Goal: Transaction & Acquisition: Purchase product/service

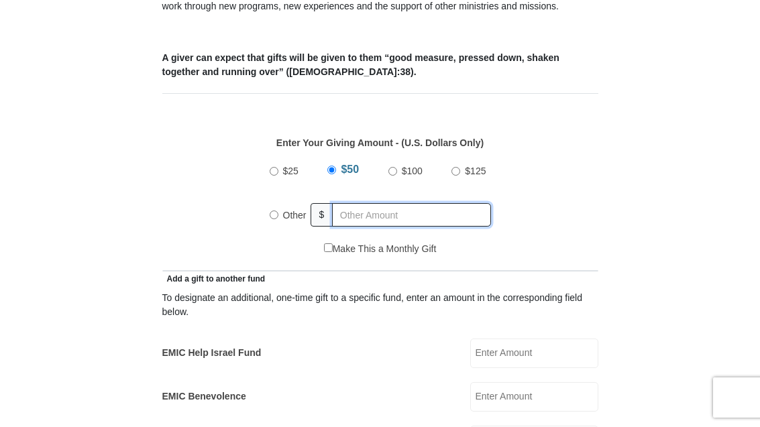
click at [364, 216] on input "text" at bounding box center [411, 214] width 158 height 23
radio input "true"
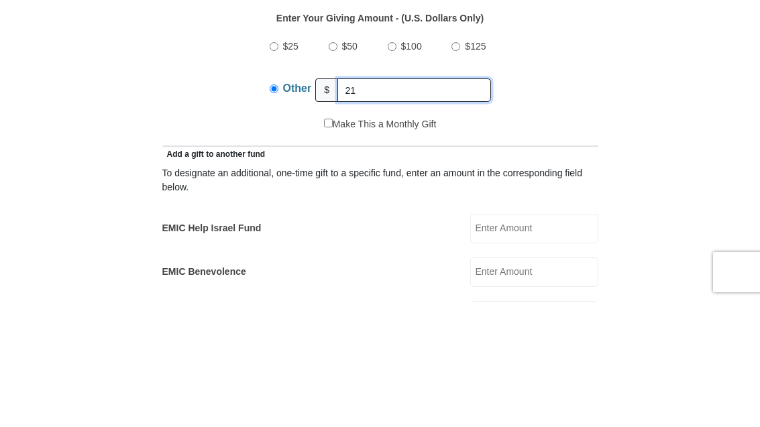
type input "21"
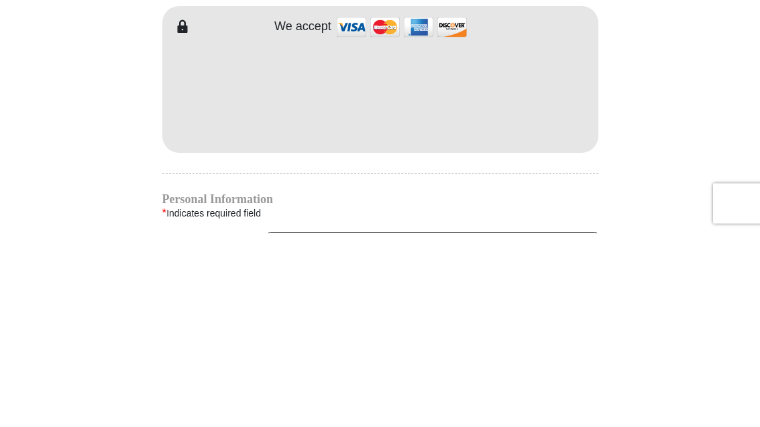
scroll to position [1163, 0]
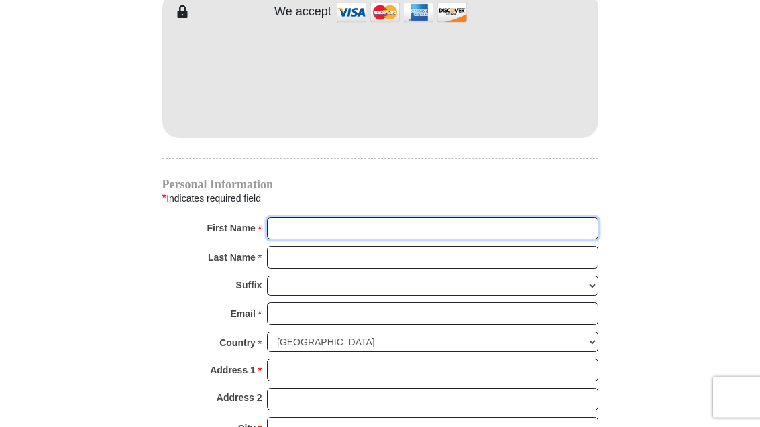
click at [450, 225] on input "First Name *" at bounding box center [432, 229] width 331 height 23
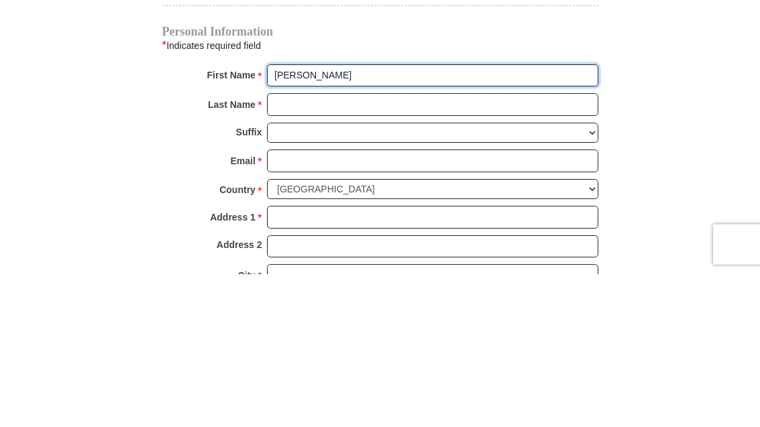
type input "[PERSON_NAME]"
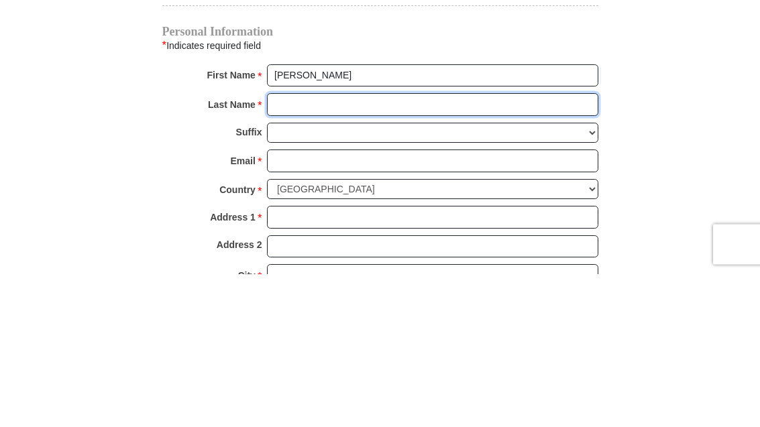
click at [480, 247] on input "Last Name *" at bounding box center [432, 258] width 331 height 23
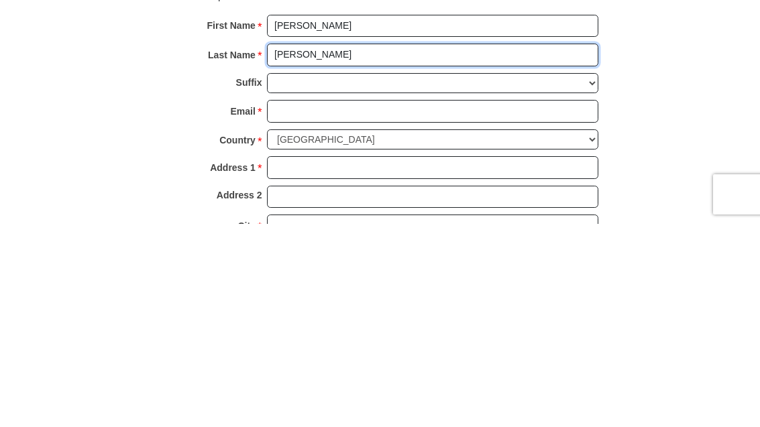
type input "[PERSON_NAME]"
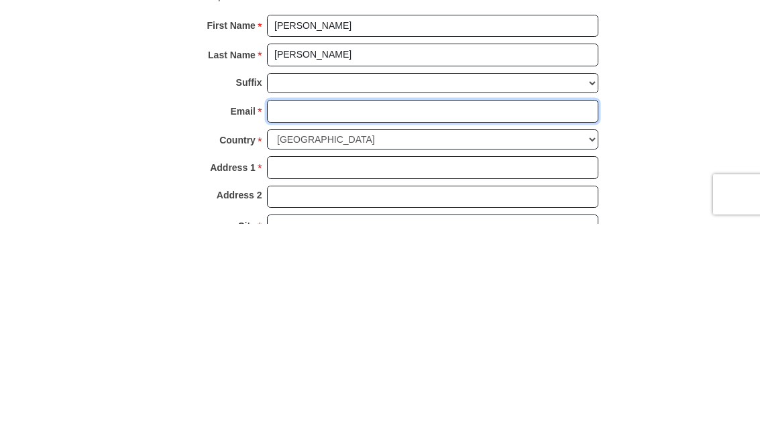
click at [423, 303] on input "Email *" at bounding box center [432, 314] width 331 height 23
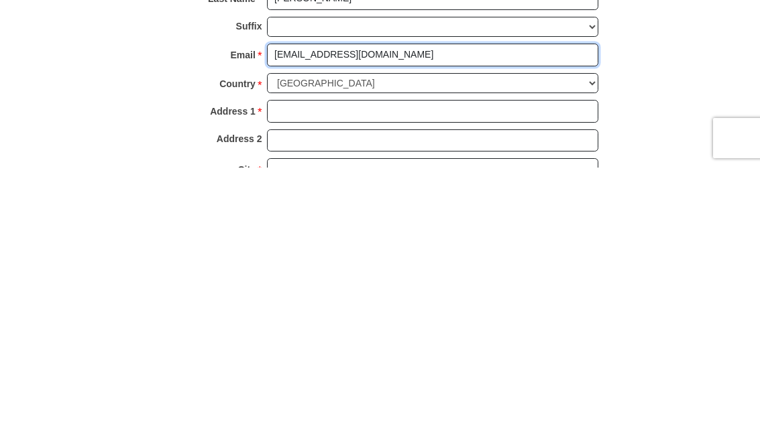
type input "[EMAIL_ADDRESS][DOMAIN_NAME]"
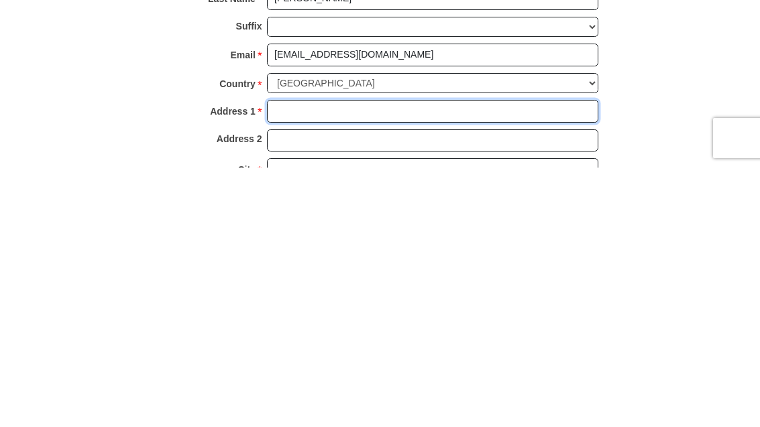
click at [464, 360] on input "Address 1 *" at bounding box center [432, 371] width 331 height 23
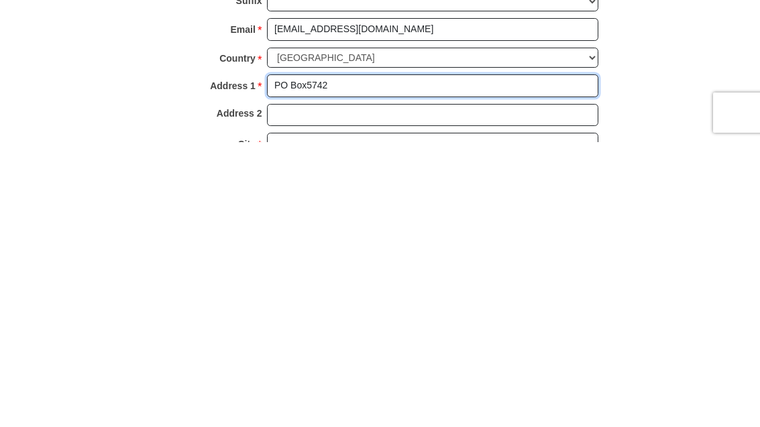
scroll to position [1181, 0]
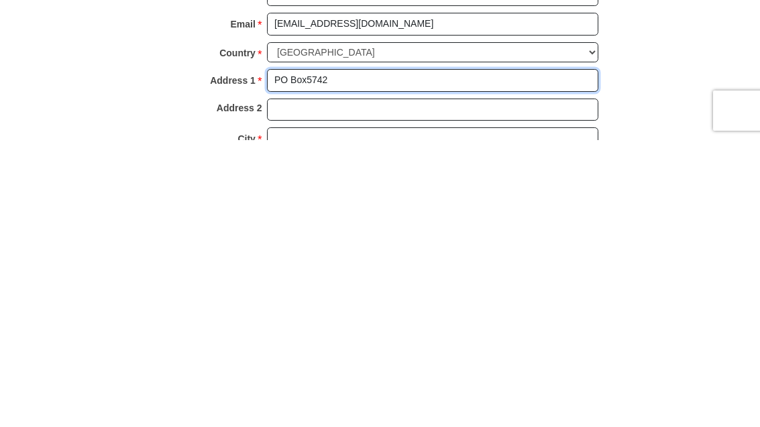
type input "PO Box5742"
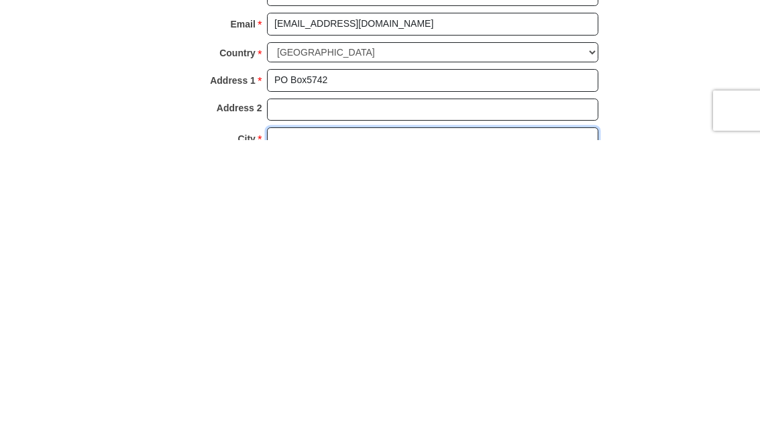
click at [441, 415] on input "City *" at bounding box center [432, 426] width 331 height 23
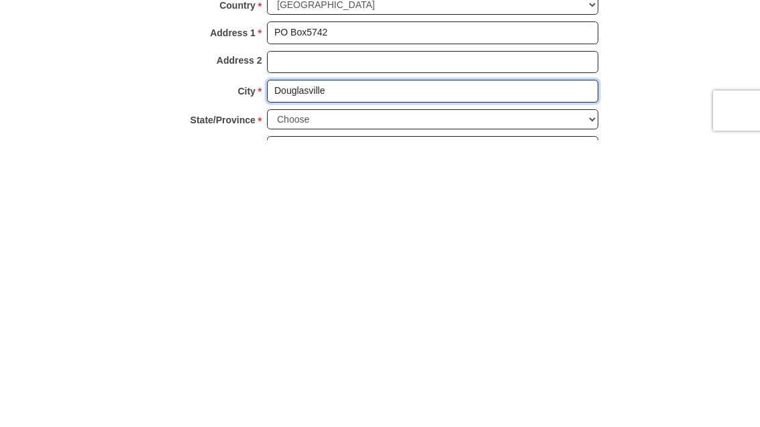
type input "Douglasville"
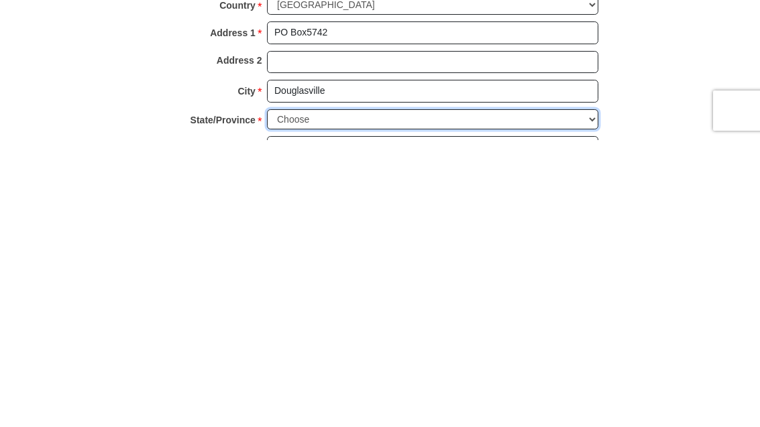
click at [506, 396] on select "Choose [US_STATE] [US_STATE] [US_STATE] [US_STATE] [US_STATE] Armed Forces Amer…" at bounding box center [432, 406] width 331 height 21
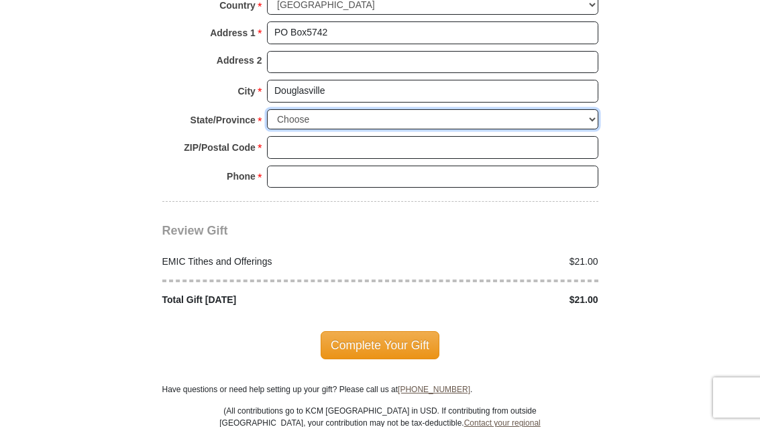
select select "GA"
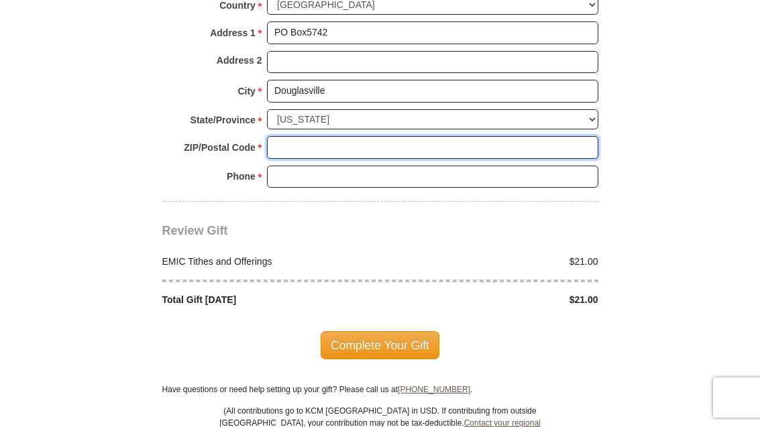
click at [376, 138] on input "ZIP/Postal Code *" at bounding box center [432, 147] width 331 height 23
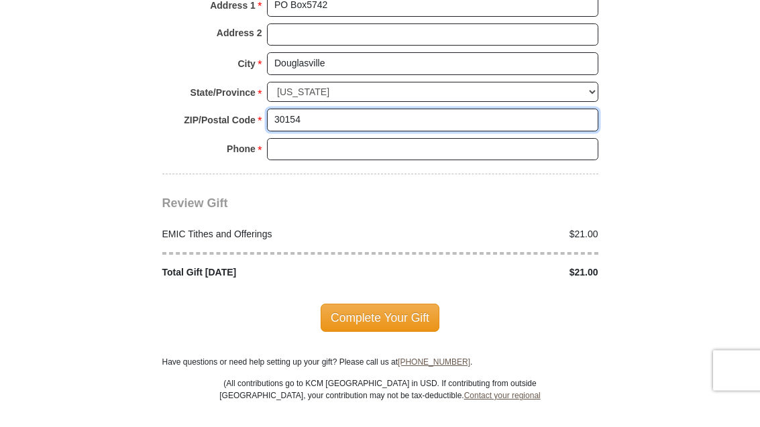
type input "30154"
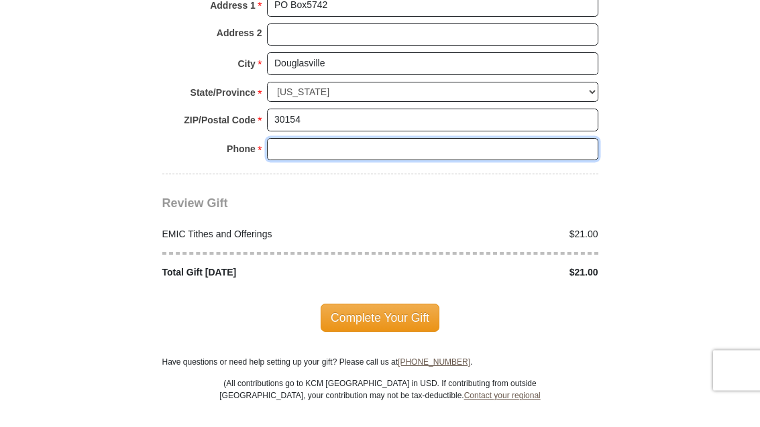
click at [465, 166] on input "Phone * *" at bounding box center [432, 177] width 331 height 23
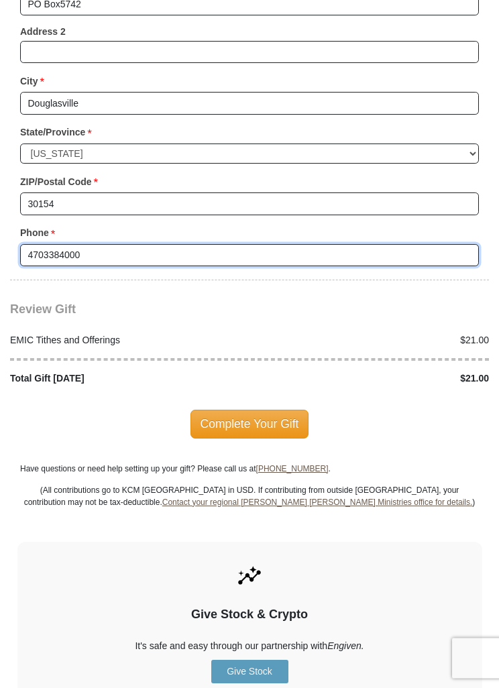
scroll to position [1684, 0]
type input "4703384000"
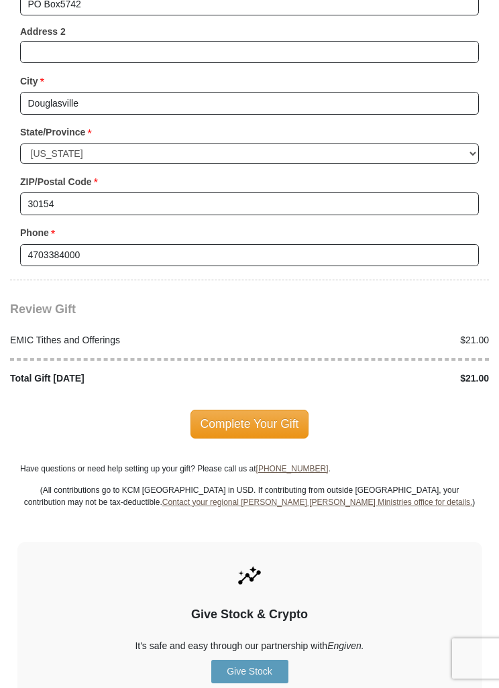
click at [265, 410] on span "Complete Your Gift" at bounding box center [249, 424] width 119 height 28
